Goal: Information Seeking & Learning: Check status

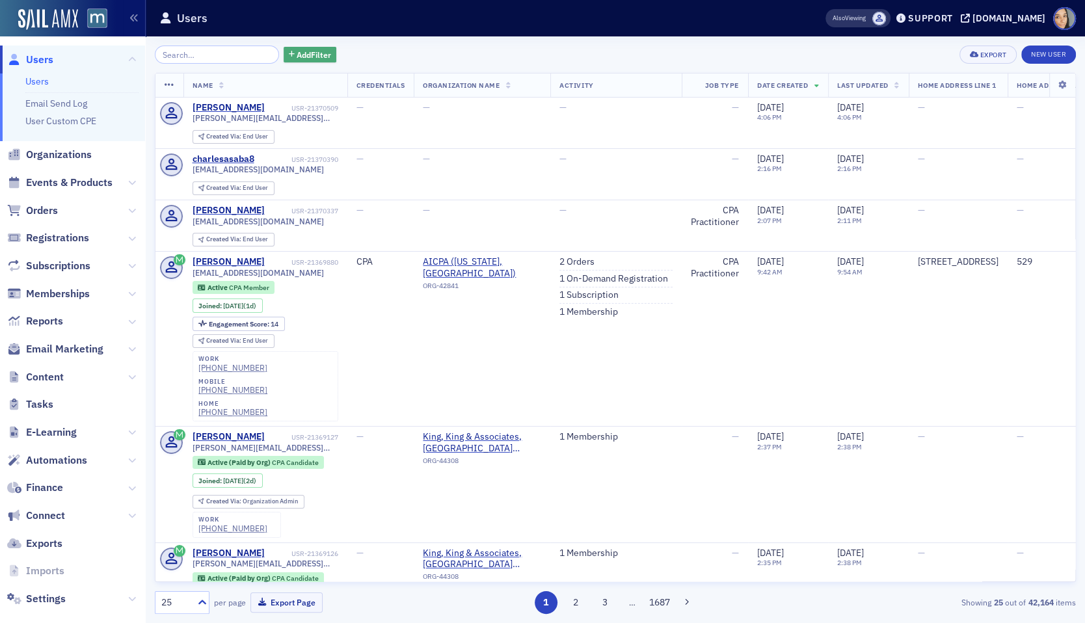
click at [304, 53] on span "Add Filter" at bounding box center [314, 55] width 34 height 12
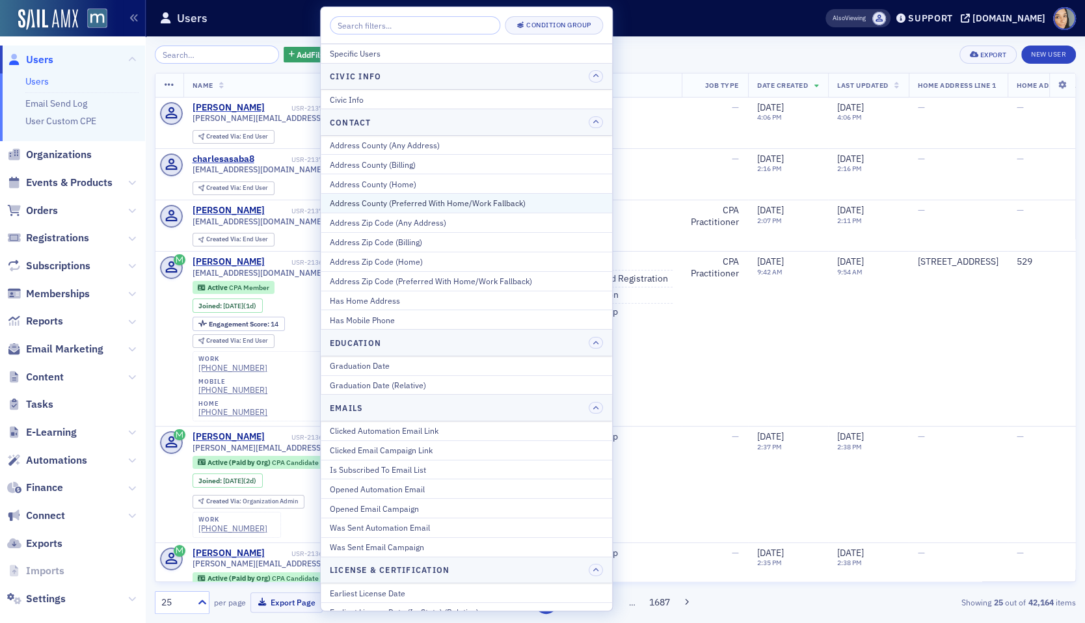
type input "s"
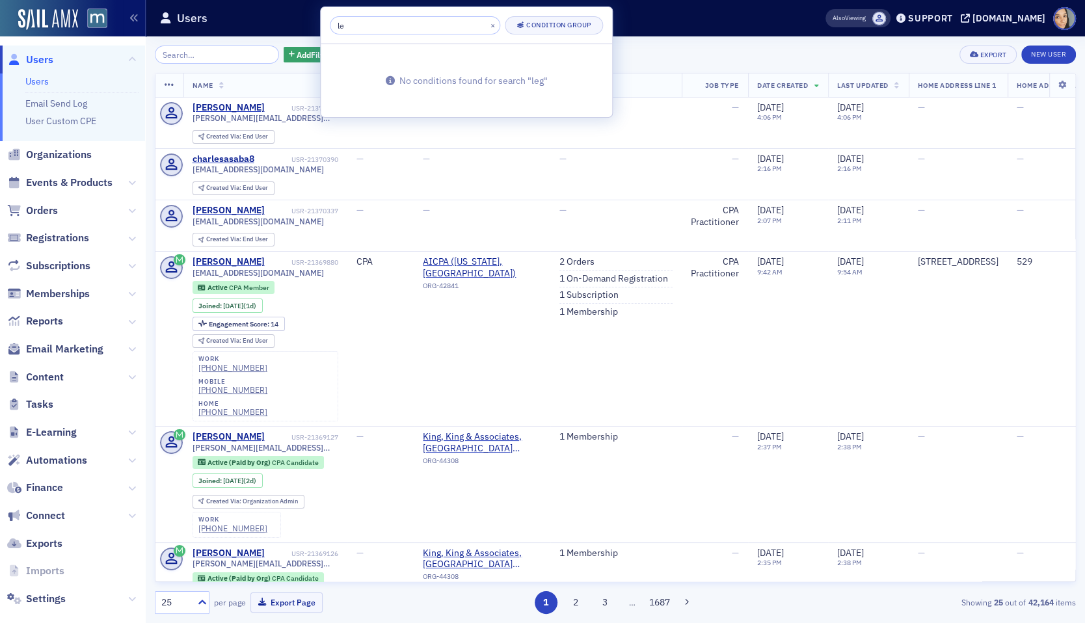
type input "l"
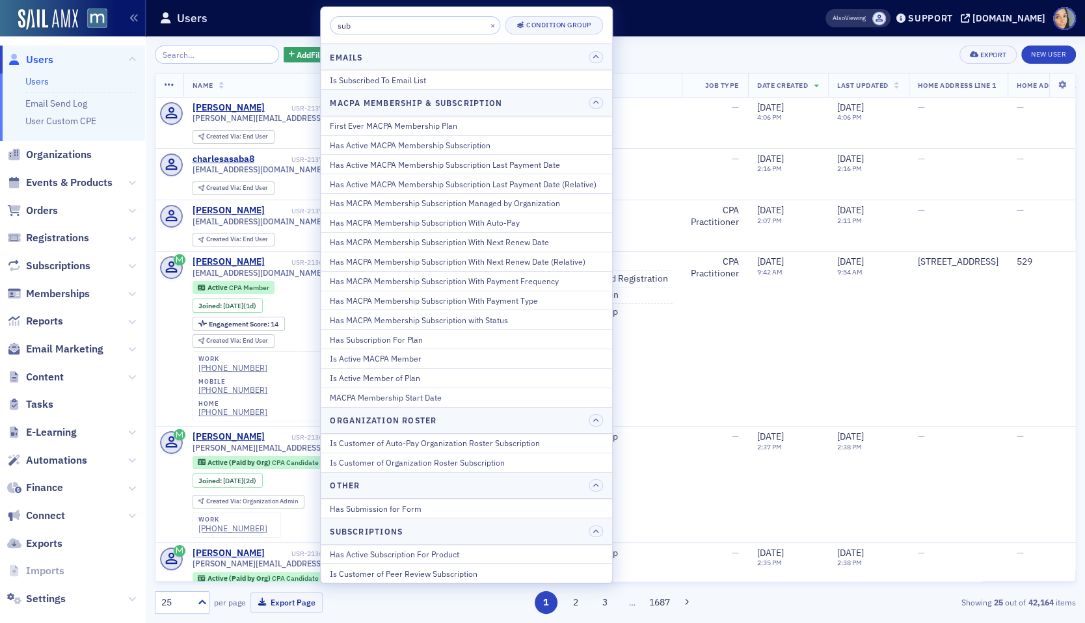
type input "sub"
click at [637, 22] on div "Users" at bounding box center [471, 18] width 625 height 25
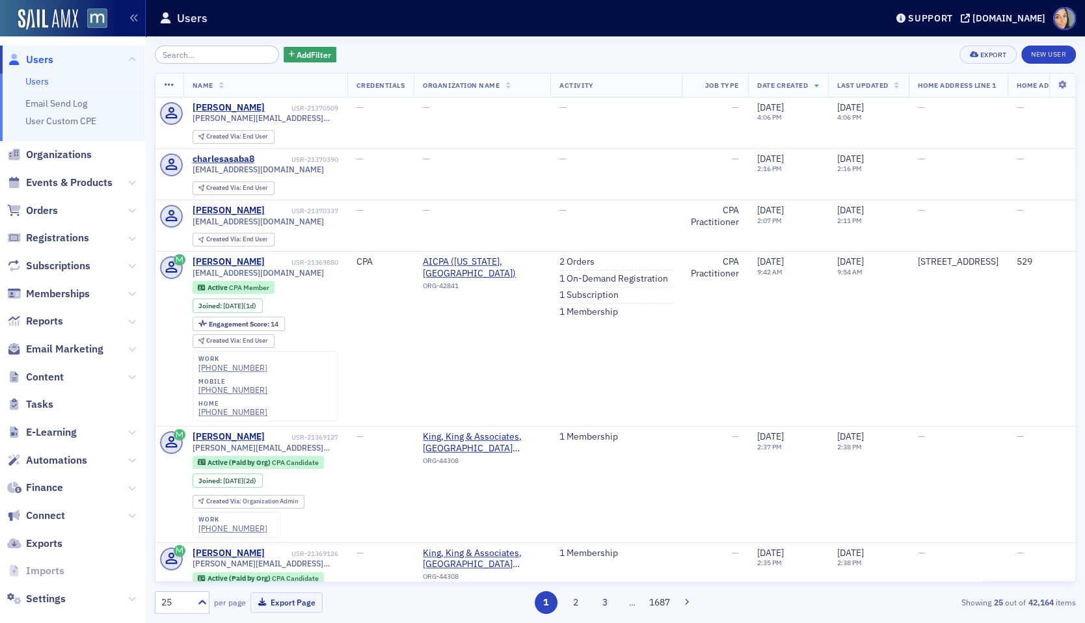
click at [70, 382] on span "Content" at bounding box center [72, 377] width 145 height 28
click at [125, 376] on span "Content" at bounding box center [72, 377] width 145 height 28
click at [52, 319] on span "Reports" at bounding box center [44, 321] width 37 height 14
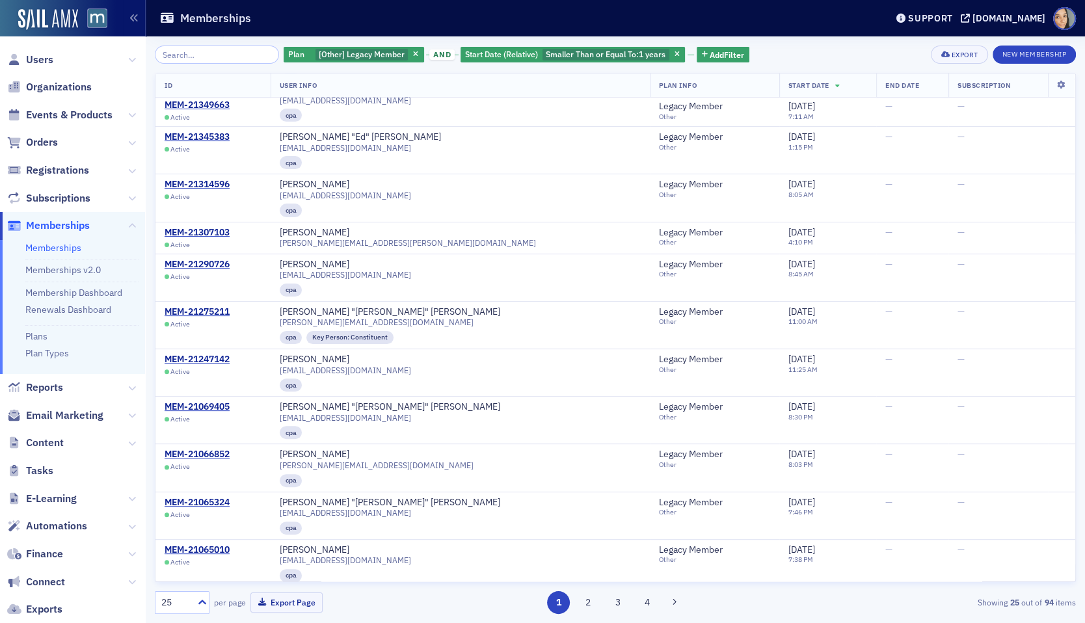
scroll to position [635, 0]
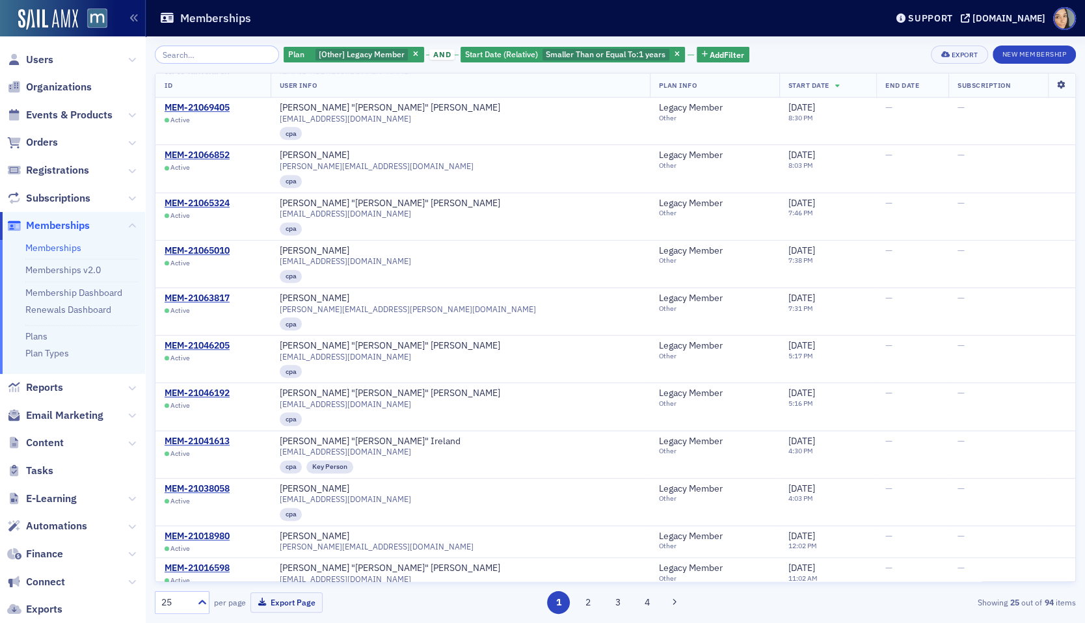
click at [1057, 81] on icon at bounding box center [1061, 85] width 27 height 8
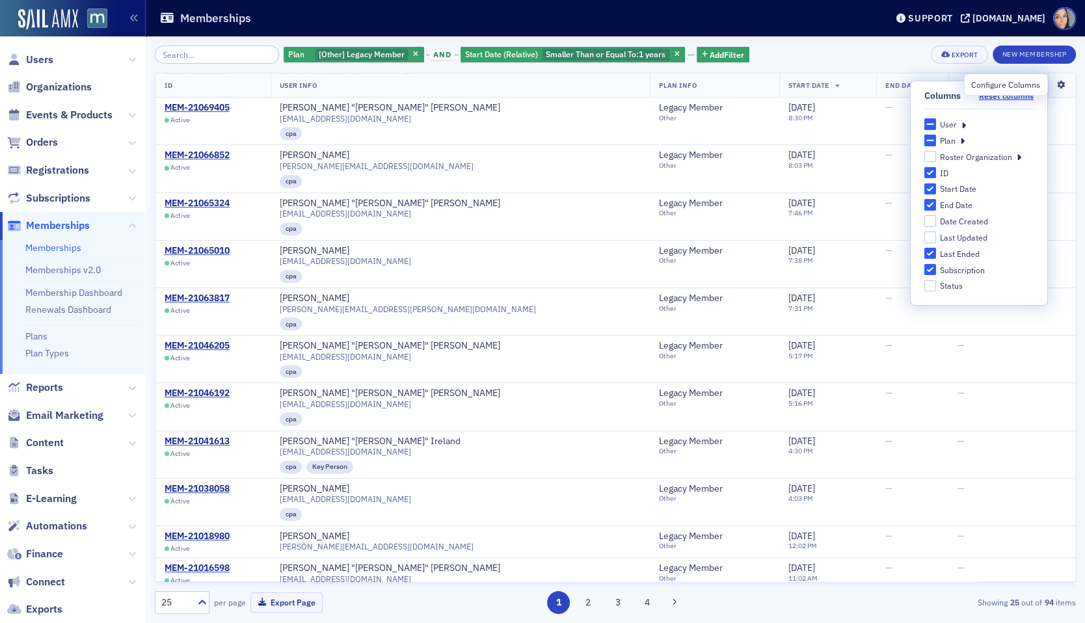
click at [1057, 81] on icon at bounding box center [1061, 85] width 27 height 8
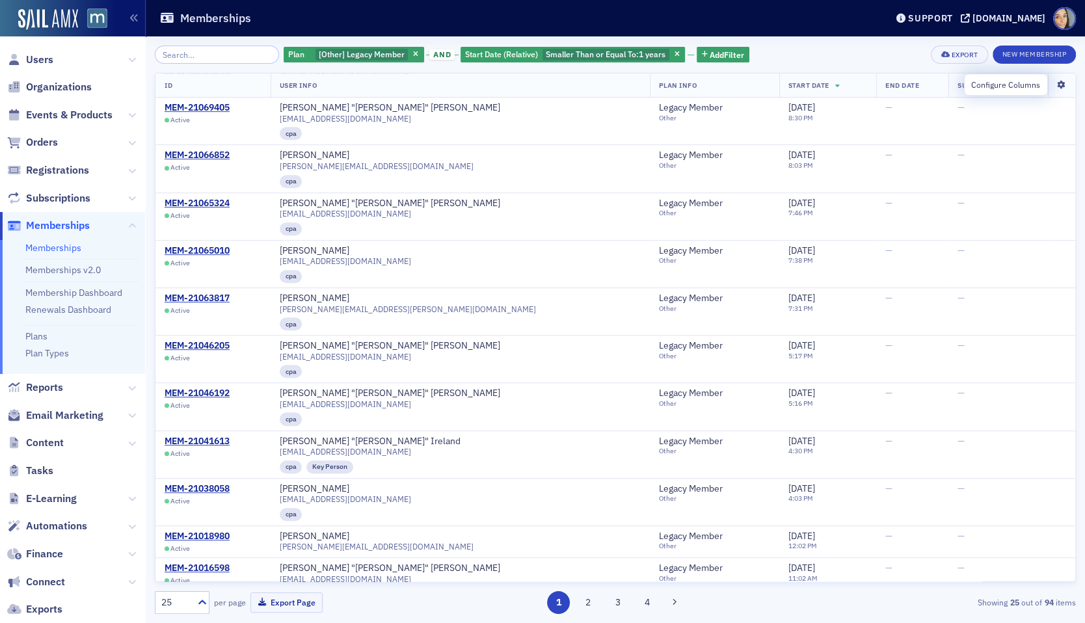
click at [1057, 81] on icon at bounding box center [1061, 85] width 27 height 8
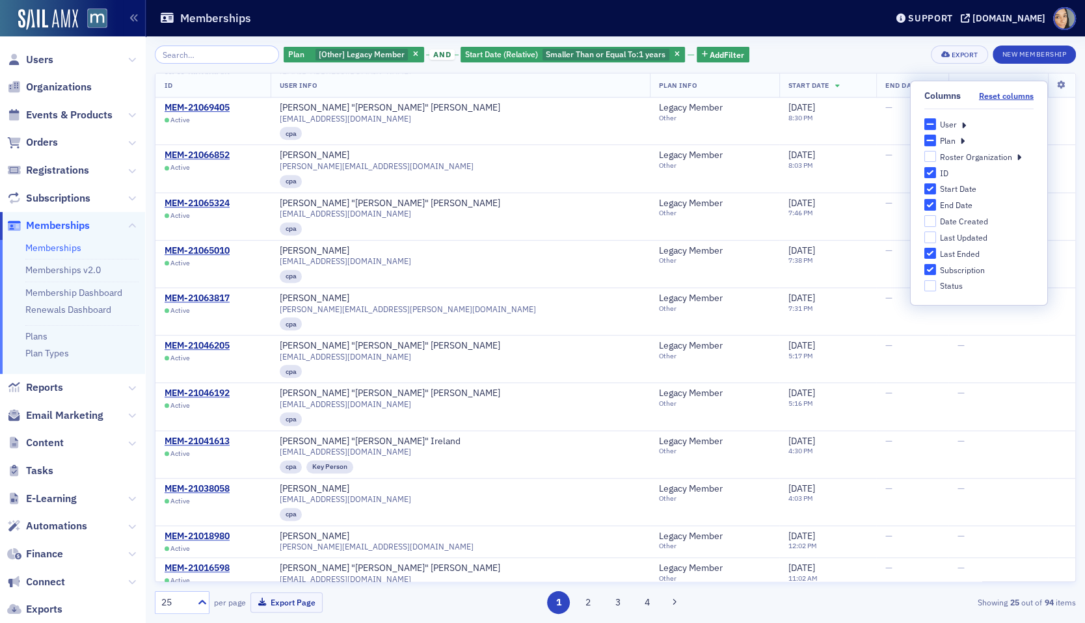
click at [871, 62] on div "Plan [Other] Legacy Member and Start Date (Relative) Smaller Than or Equal To :…" at bounding box center [615, 55] width 921 height 18
